Goal: Check status

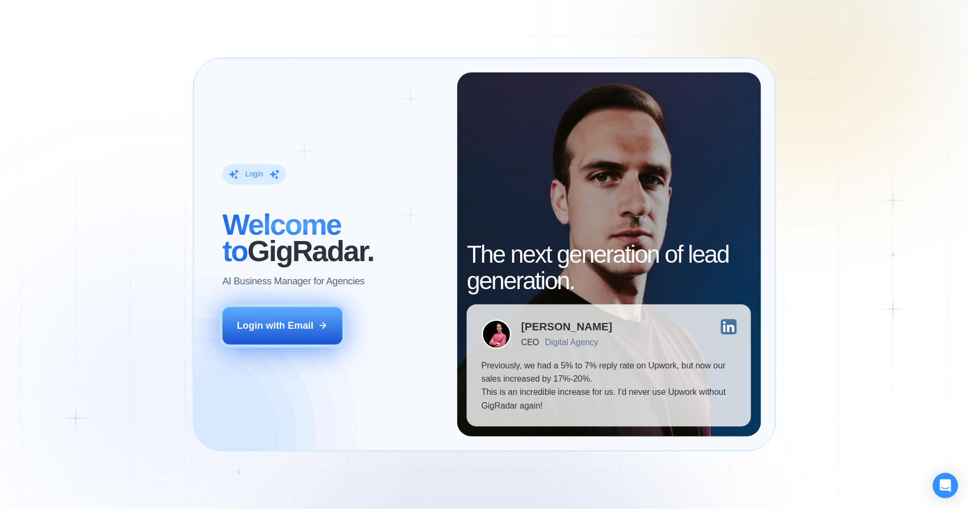
click at [280, 329] on div "Login with Email" at bounding box center [275, 325] width 77 height 13
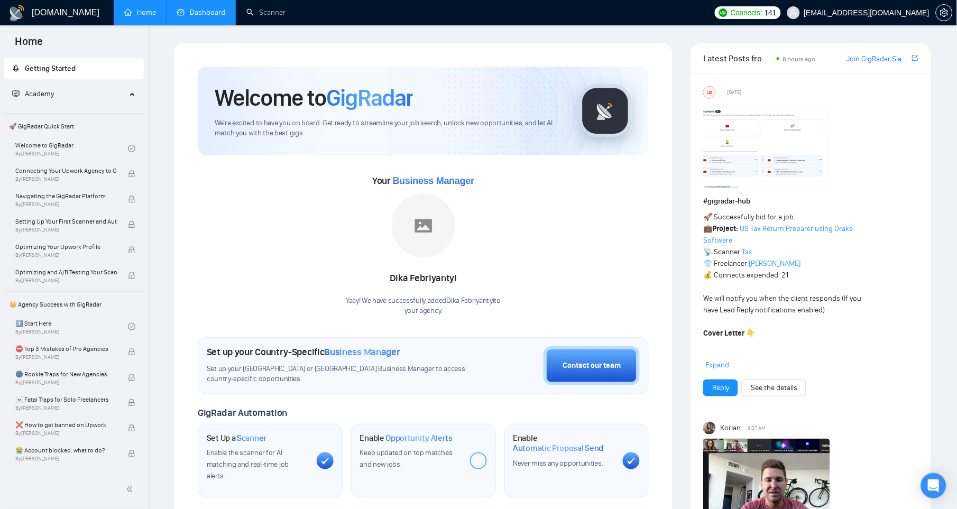
click at [210, 17] on link "Dashboard" at bounding box center [201, 12] width 48 height 9
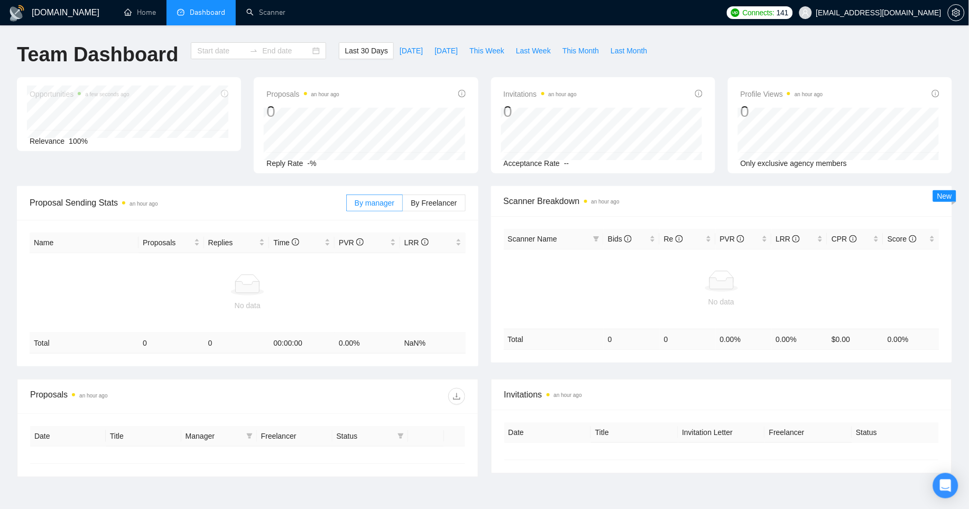
type input "[DATE]"
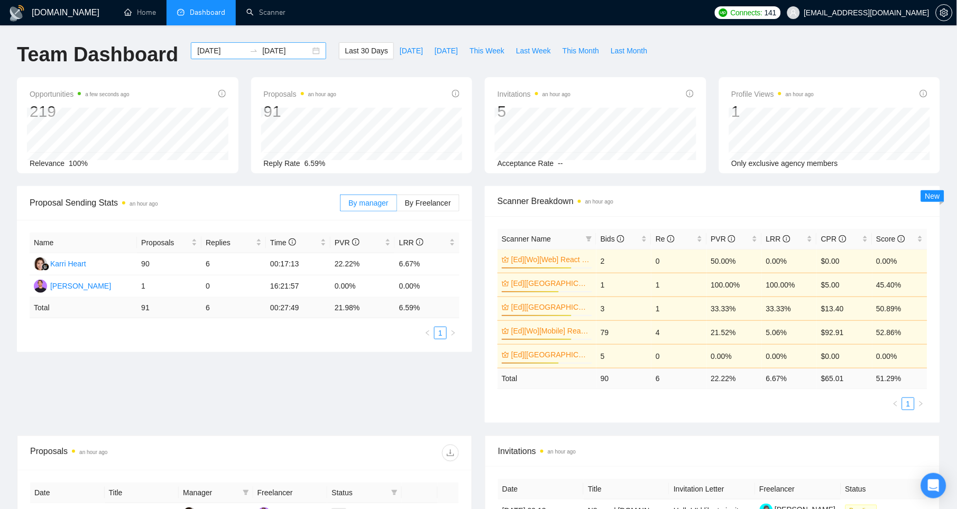
click at [305, 50] on div "[DATE] [DATE]" at bounding box center [258, 50] width 135 height 17
click at [278, 52] on input "2025-09-11" at bounding box center [286, 51] width 48 height 12
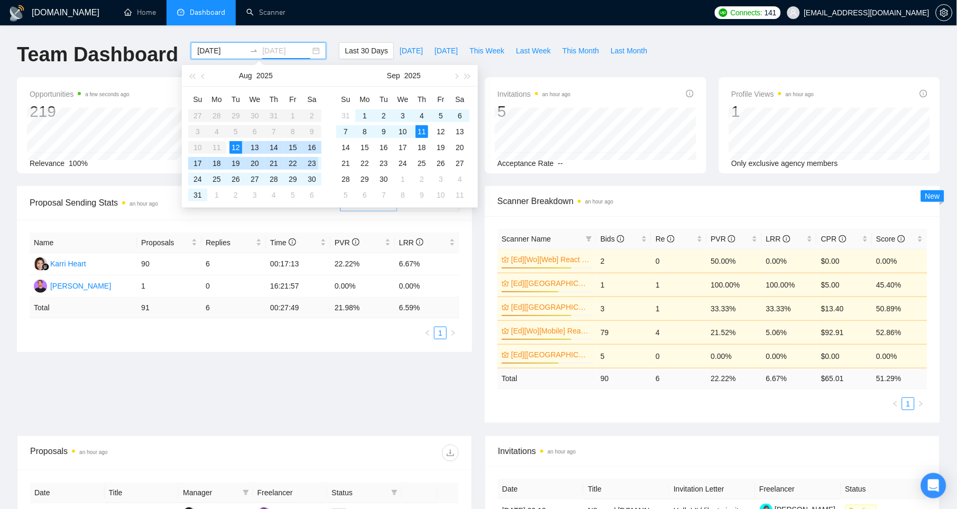
click at [312, 162] on div "23" at bounding box center [311, 163] width 13 height 13
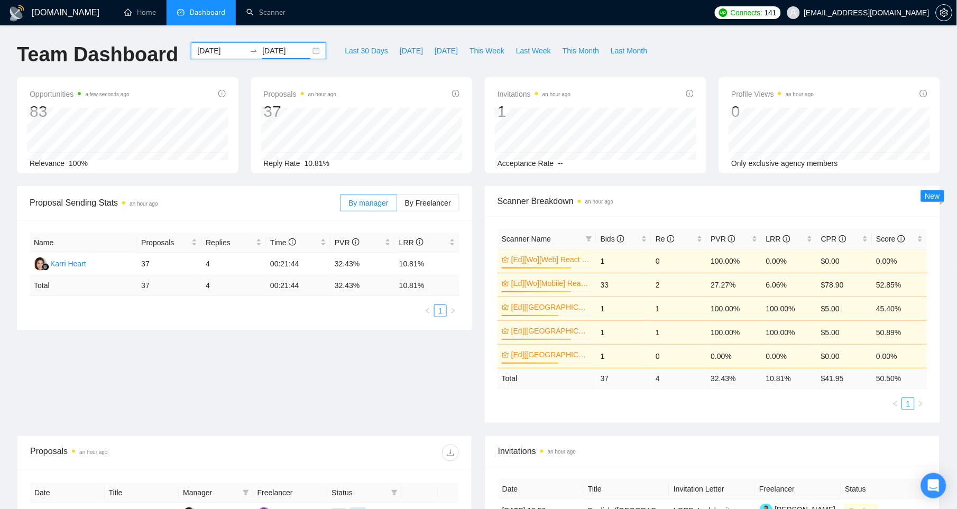
click at [282, 51] on input "2025-08-23" at bounding box center [286, 51] width 48 height 12
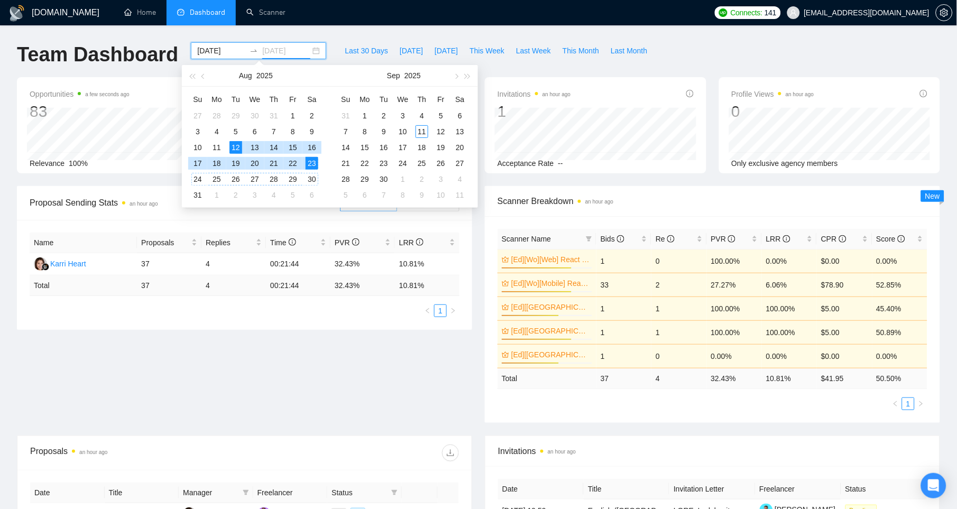
type input "2025-08-23"
click at [311, 163] on div "23" at bounding box center [311, 163] width 13 height 13
click at [311, 162] on div "23" at bounding box center [311, 163] width 13 height 13
type input "2025-08-23"
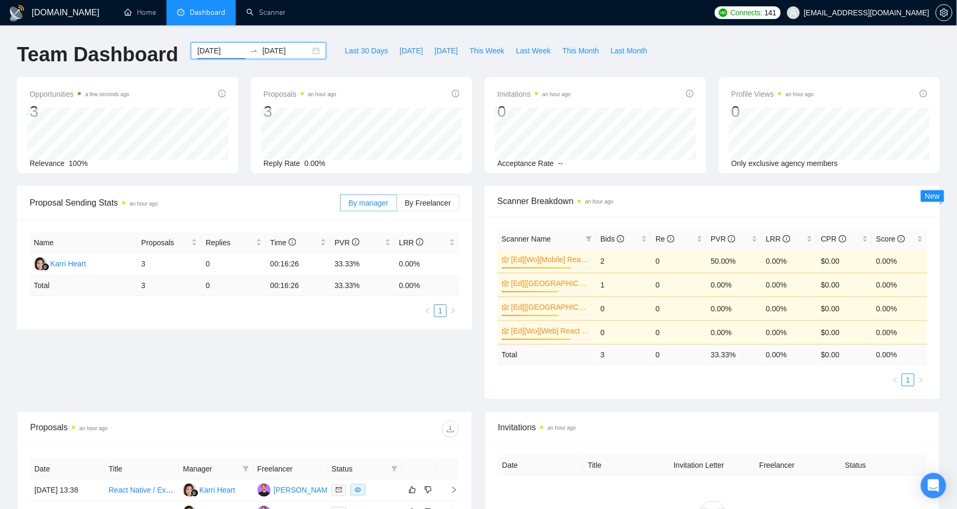
click at [262, 52] on input "2025-08-23" at bounding box center [286, 51] width 48 height 12
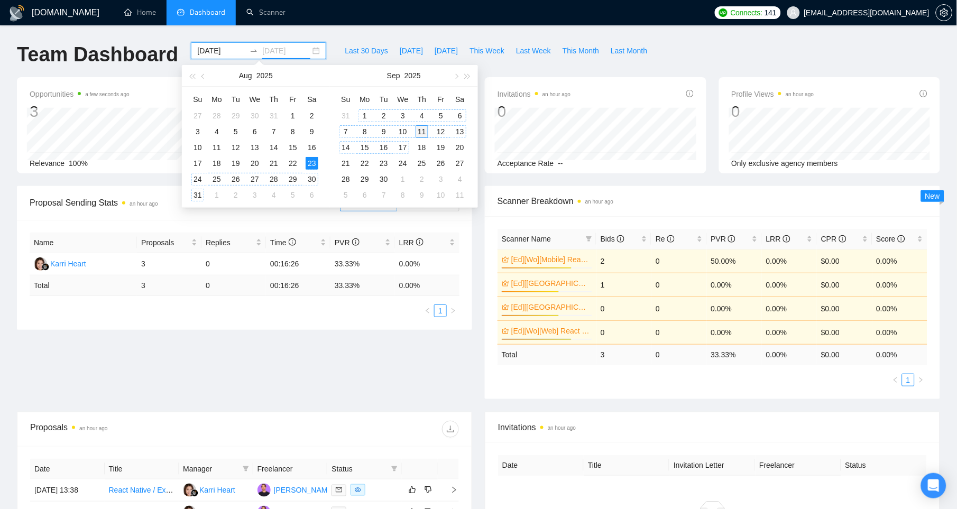
type input "2025-09-11"
click at [420, 129] on div "11" at bounding box center [421, 131] width 13 height 13
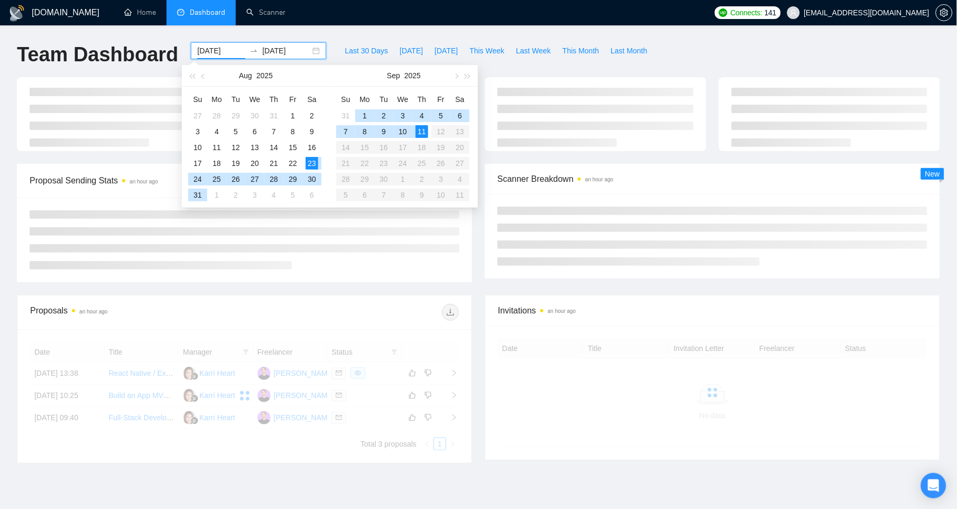
type input "2025-08-23"
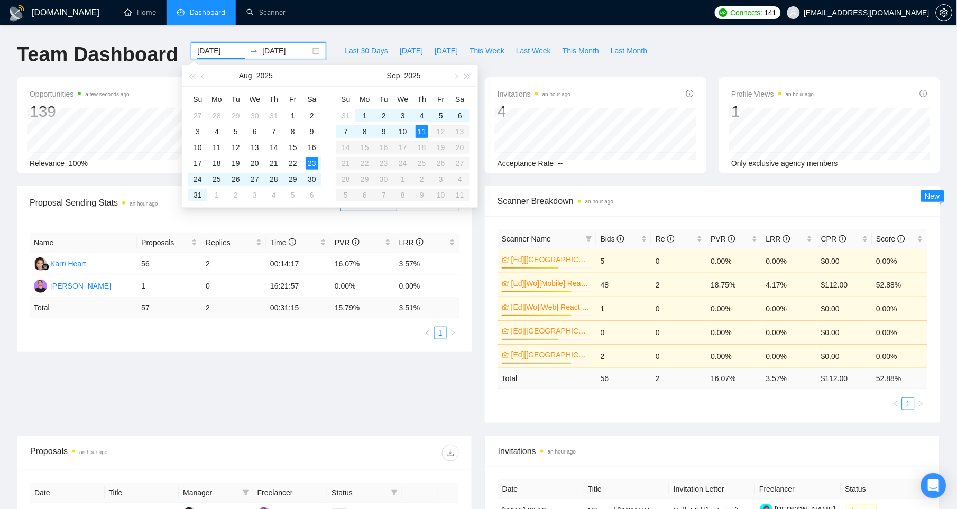
click at [324, 25] on div "GigRadar.io Home Dashboard Scanner Connects: 141 hi@sidetool.co Team Dashboard …" at bounding box center [478, 426] width 957 height 853
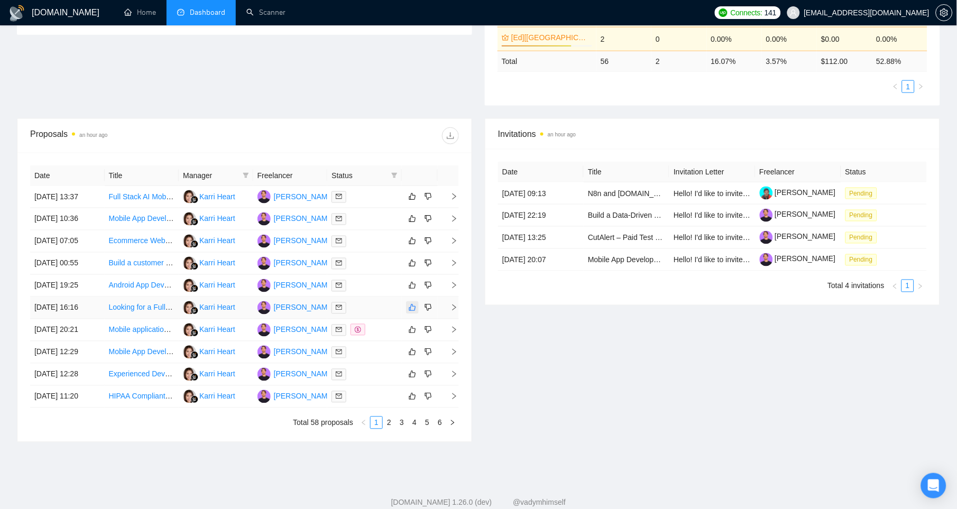
scroll to position [347, 0]
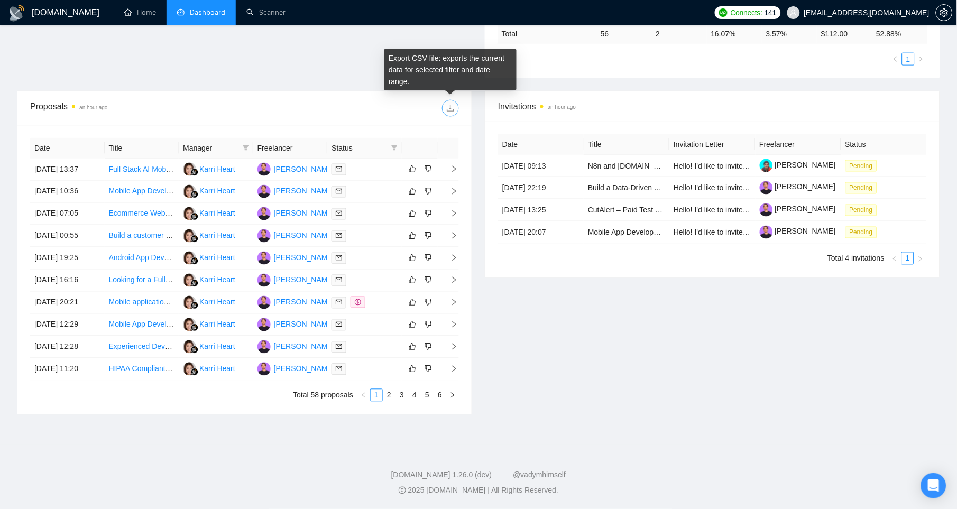
click at [450, 105] on icon "download" at bounding box center [450, 108] width 7 height 7
